Goal: Navigation & Orientation: Find specific page/section

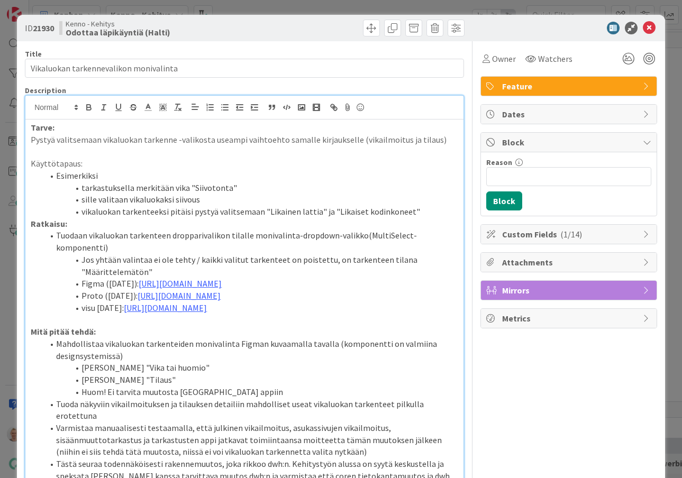
scroll to position [490, 0]
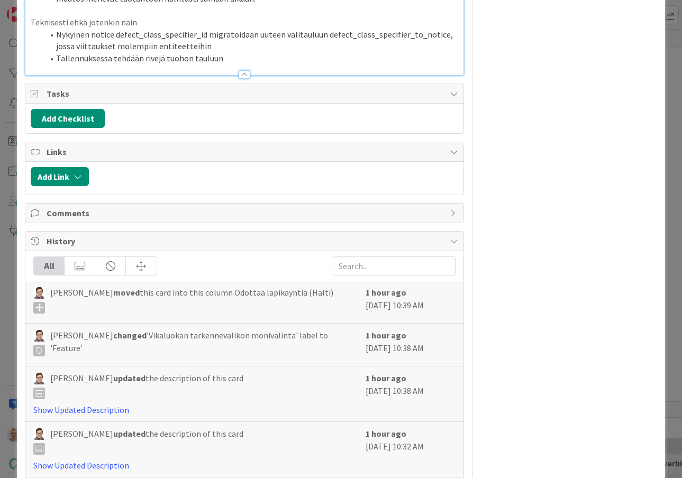
click at [7, 155] on div "ID 21930 Kenno - Kehitys Odottaa läpikäyntiä (Halti) Title 38 / 128 Vikaluokan …" at bounding box center [341, 239] width 682 height 478
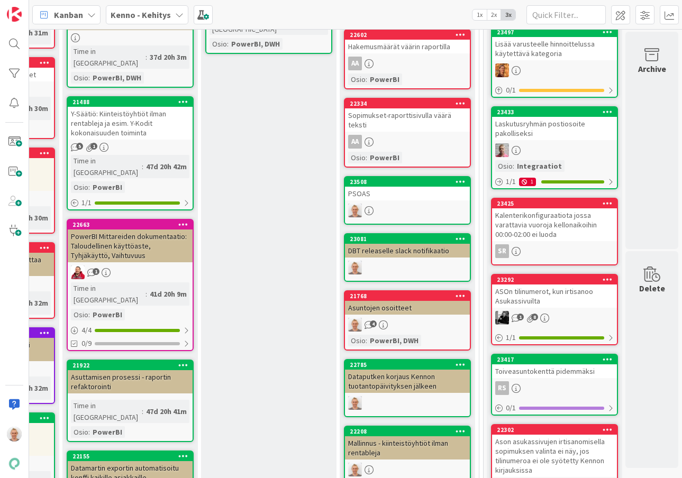
scroll to position [408, 256]
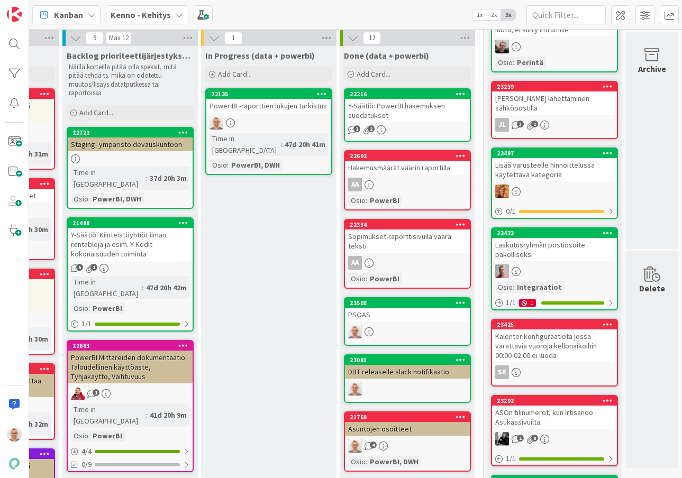
click at [284, 106] on div "Power BI -raporttien lukujen tarkistus" at bounding box center [268, 106] width 125 height 14
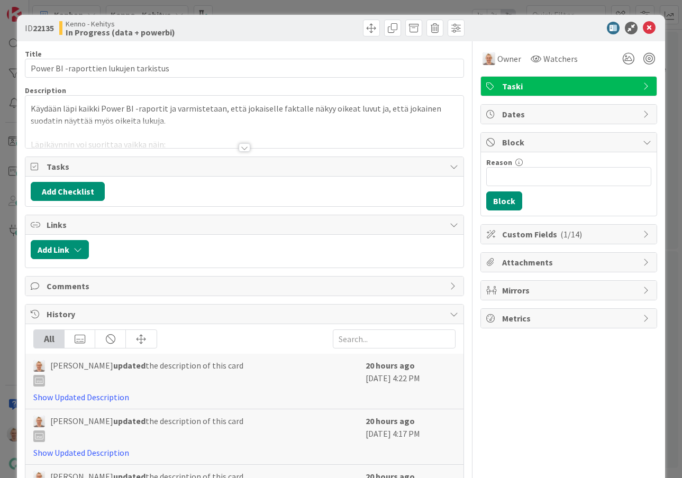
click at [246, 149] on div at bounding box center [244, 147] width 12 height 8
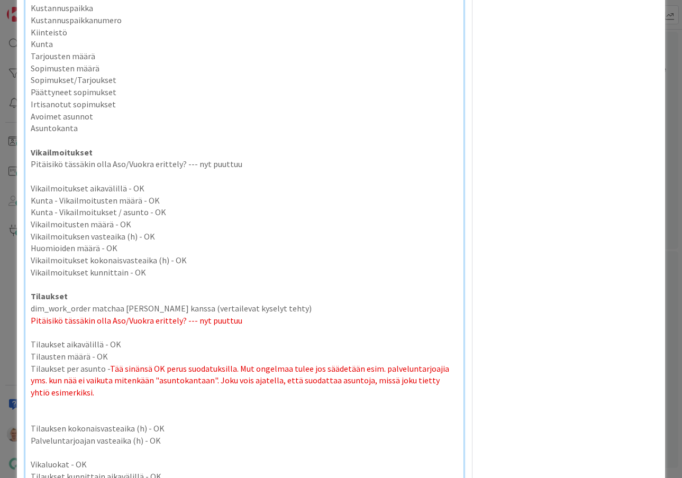
scroll to position [2839, 0]
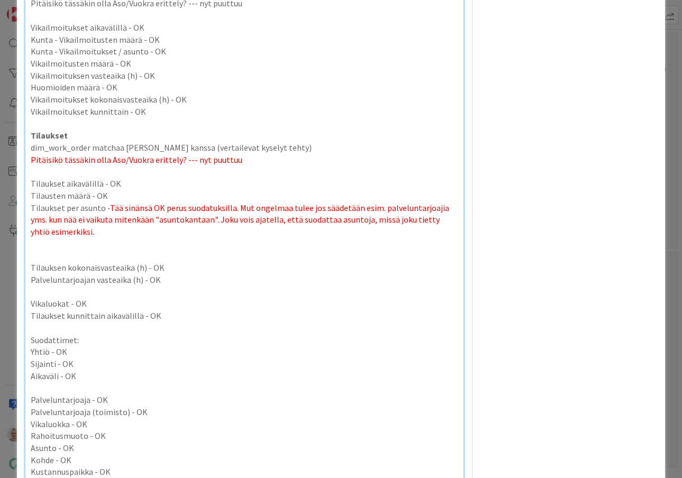
click at [675, 188] on div "ID 22135 Kenno - Kehitys In Progress (data + powerbi) Title 38 / 128 Power BI -…" at bounding box center [341, 239] width 682 height 478
